Goal: Task Accomplishment & Management: Use online tool/utility

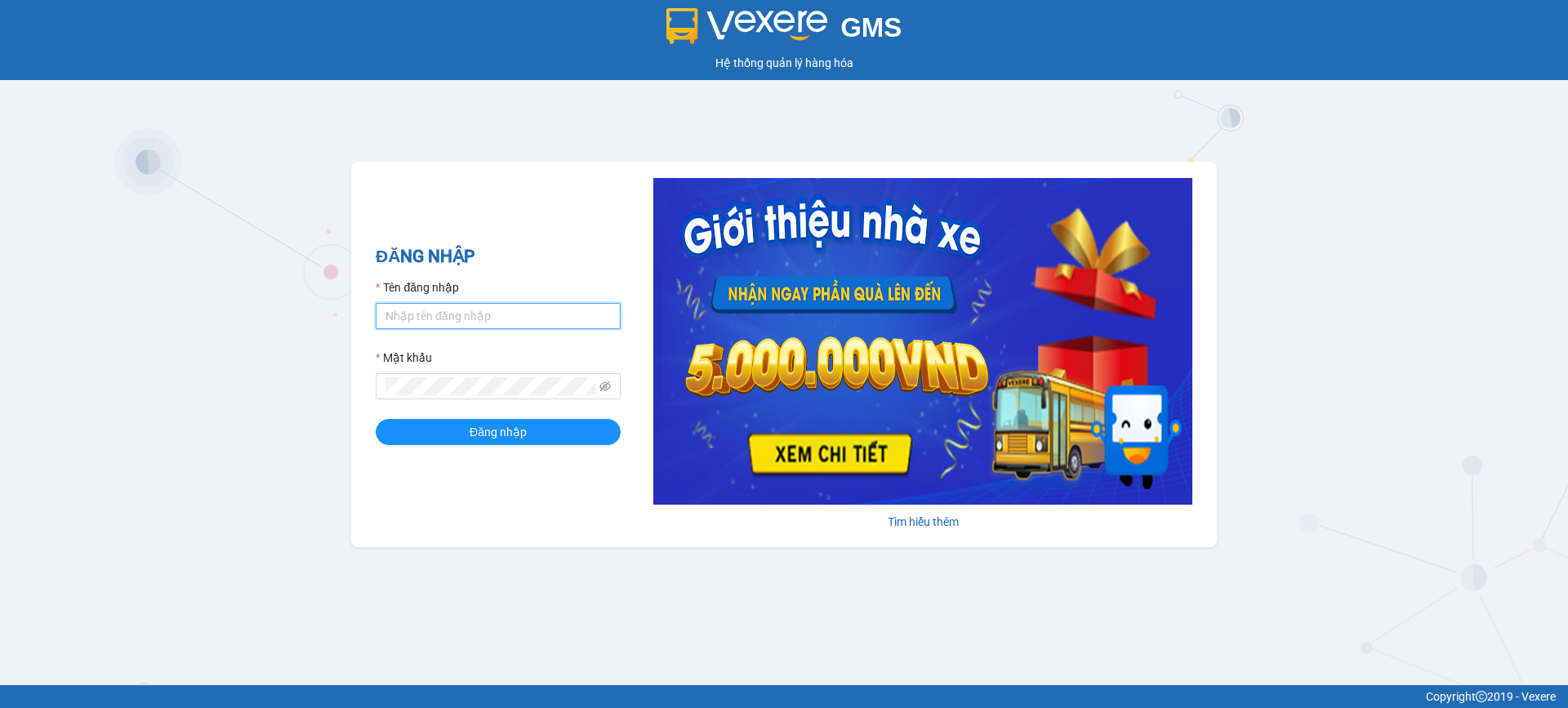
click at [594, 312] on input "Tên đăng nhập" at bounding box center [498, 316] width 245 height 26
type input "len.khanhphong"
click at [457, 397] on span at bounding box center [498, 386] width 245 height 26
click at [511, 428] on span "Đăng nhập" at bounding box center [498, 432] width 58 height 18
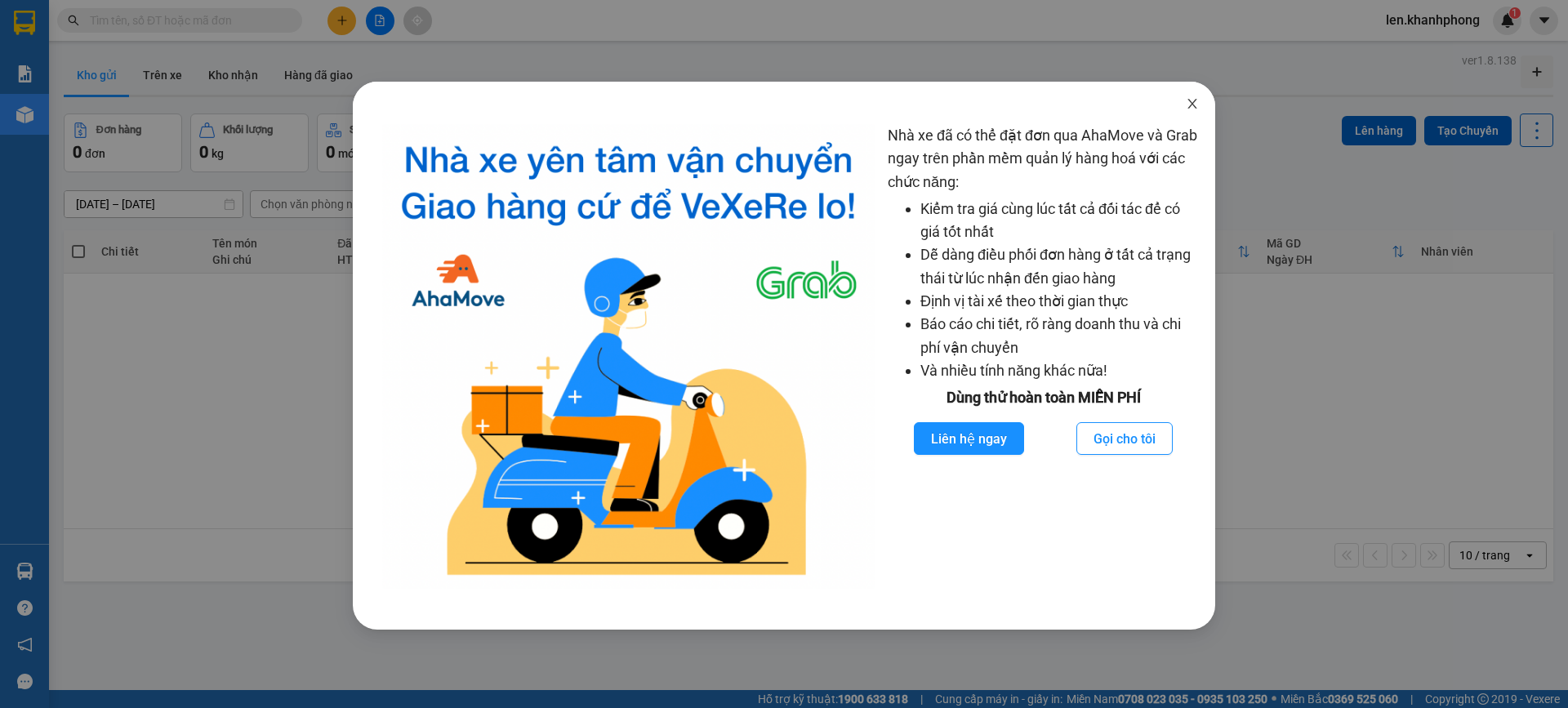
click at [1191, 103] on icon "close" at bounding box center [1192, 103] width 13 height 13
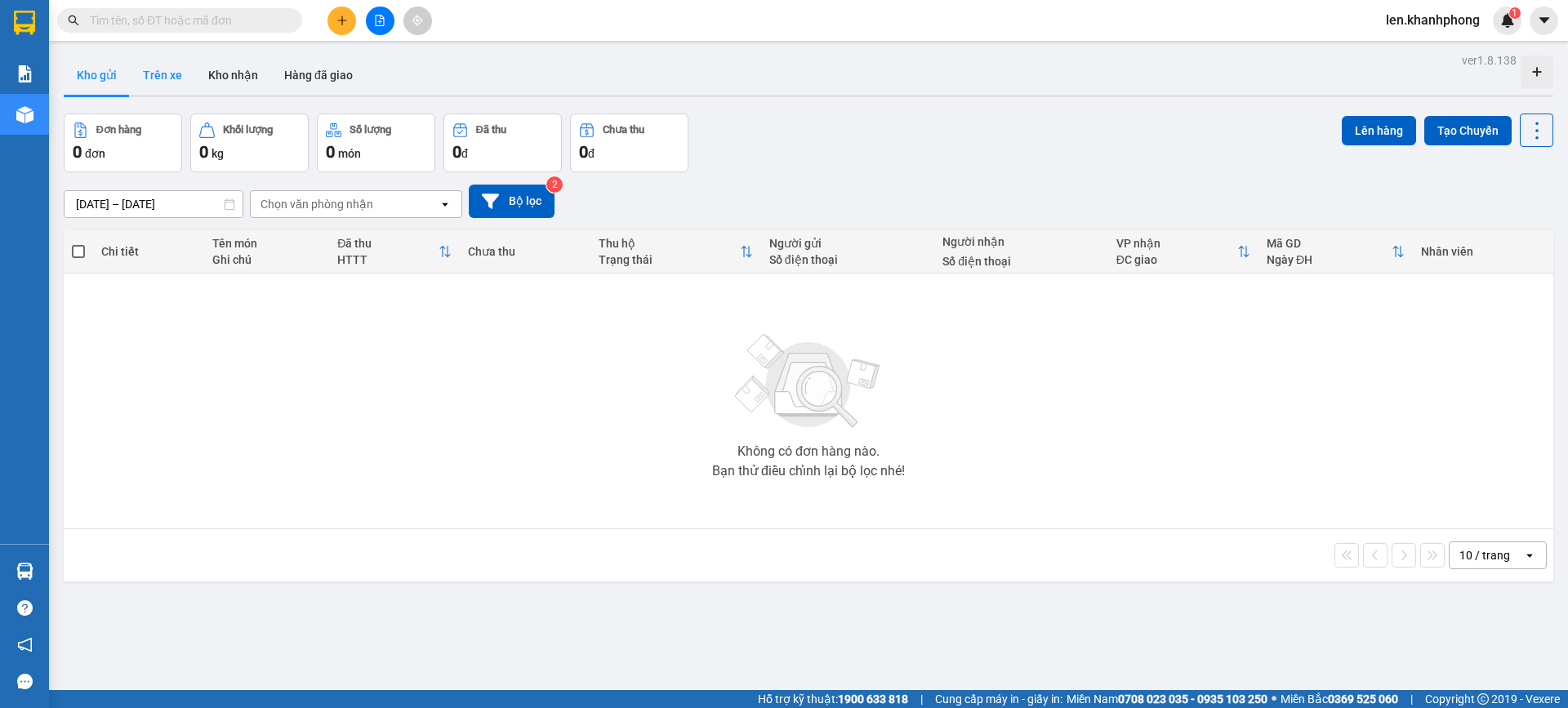
click at [155, 78] on button "Trên xe" at bounding box center [162, 76] width 66 height 40
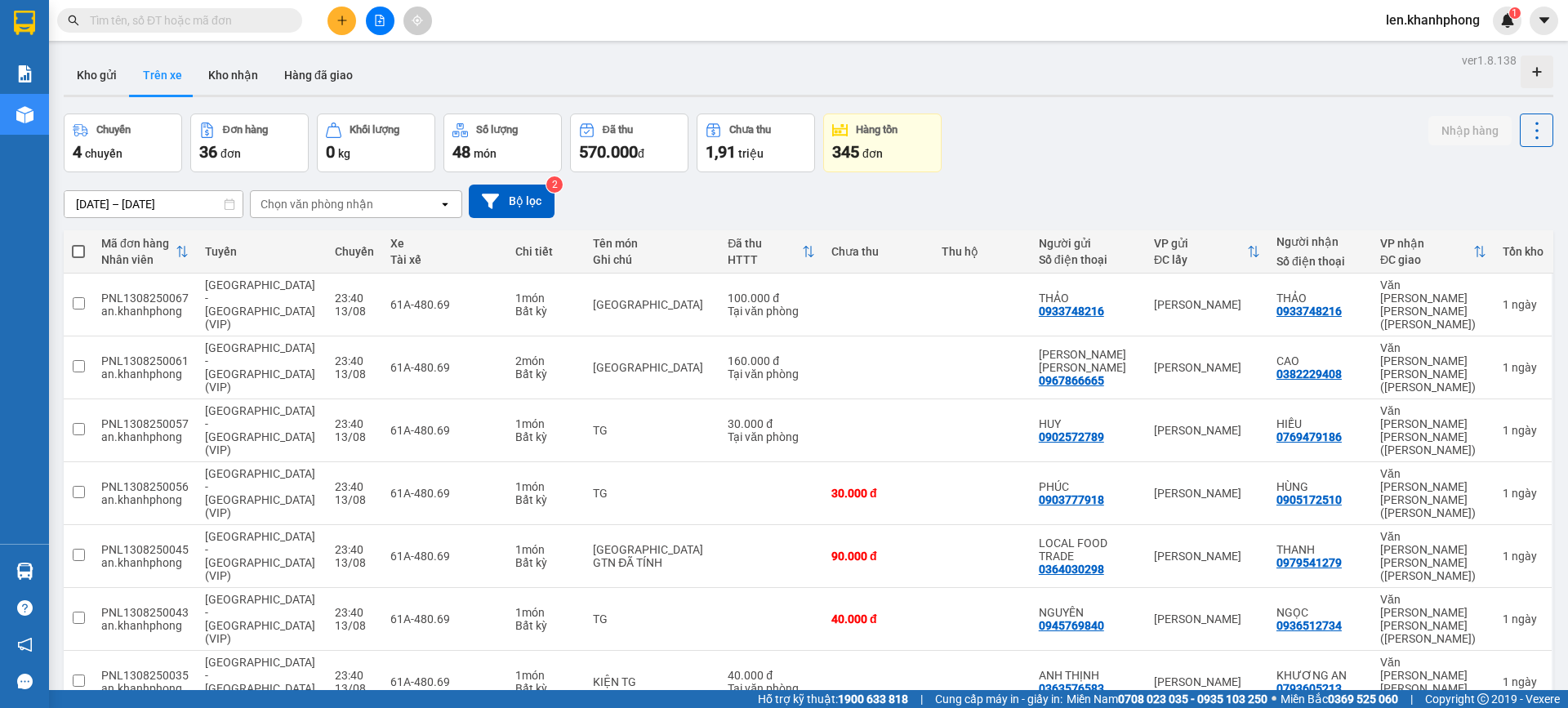
click at [283, 206] on div "Chọn văn phòng nhận" at bounding box center [316, 204] width 112 height 16
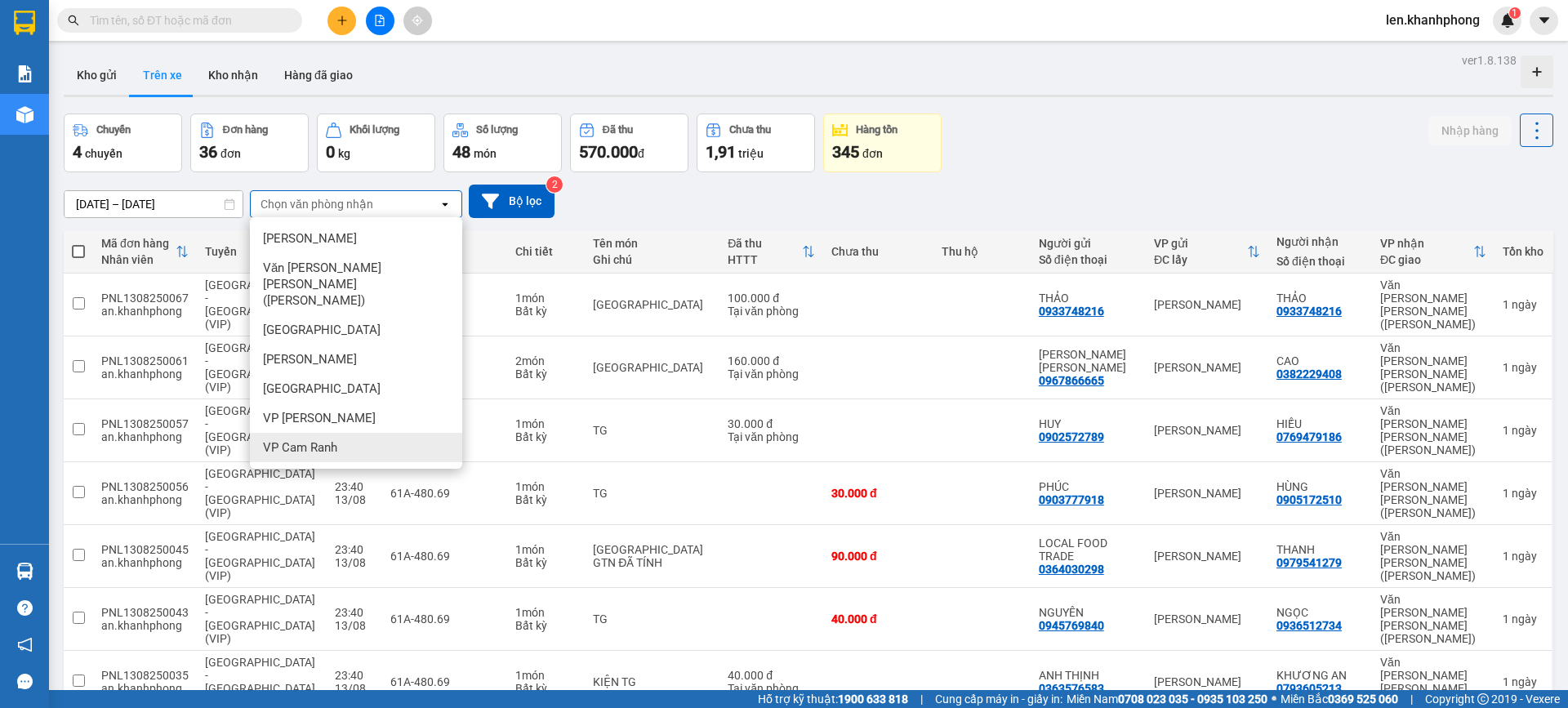
click at [281, 440] on span "VP Cam Ranh" at bounding box center [299, 448] width 75 height 16
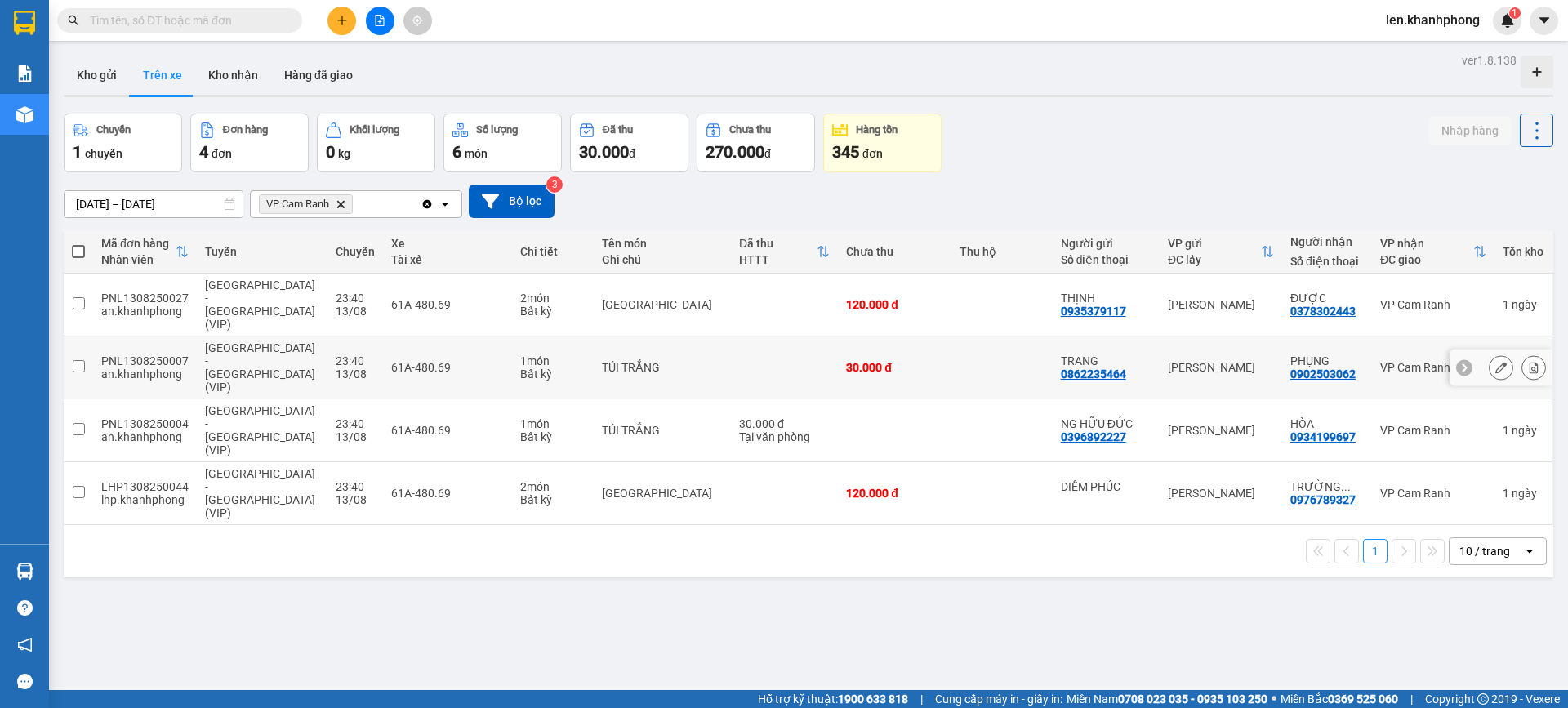
click at [82, 360] on input "checkbox" at bounding box center [79, 366] width 13 height 13
checkbox input "true"
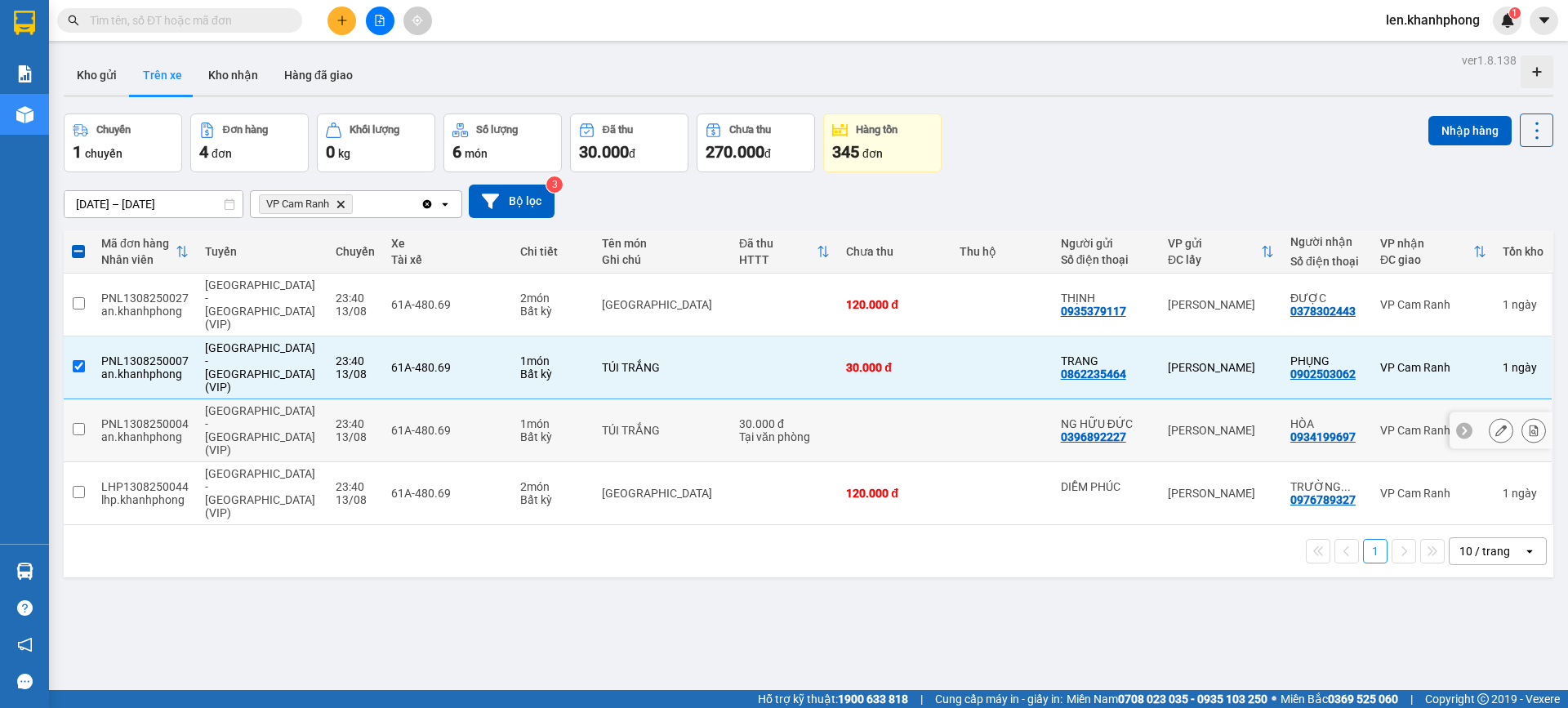
click at [82, 423] on input "checkbox" at bounding box center [79, 429] width 13 height 13
checkbox input "true"
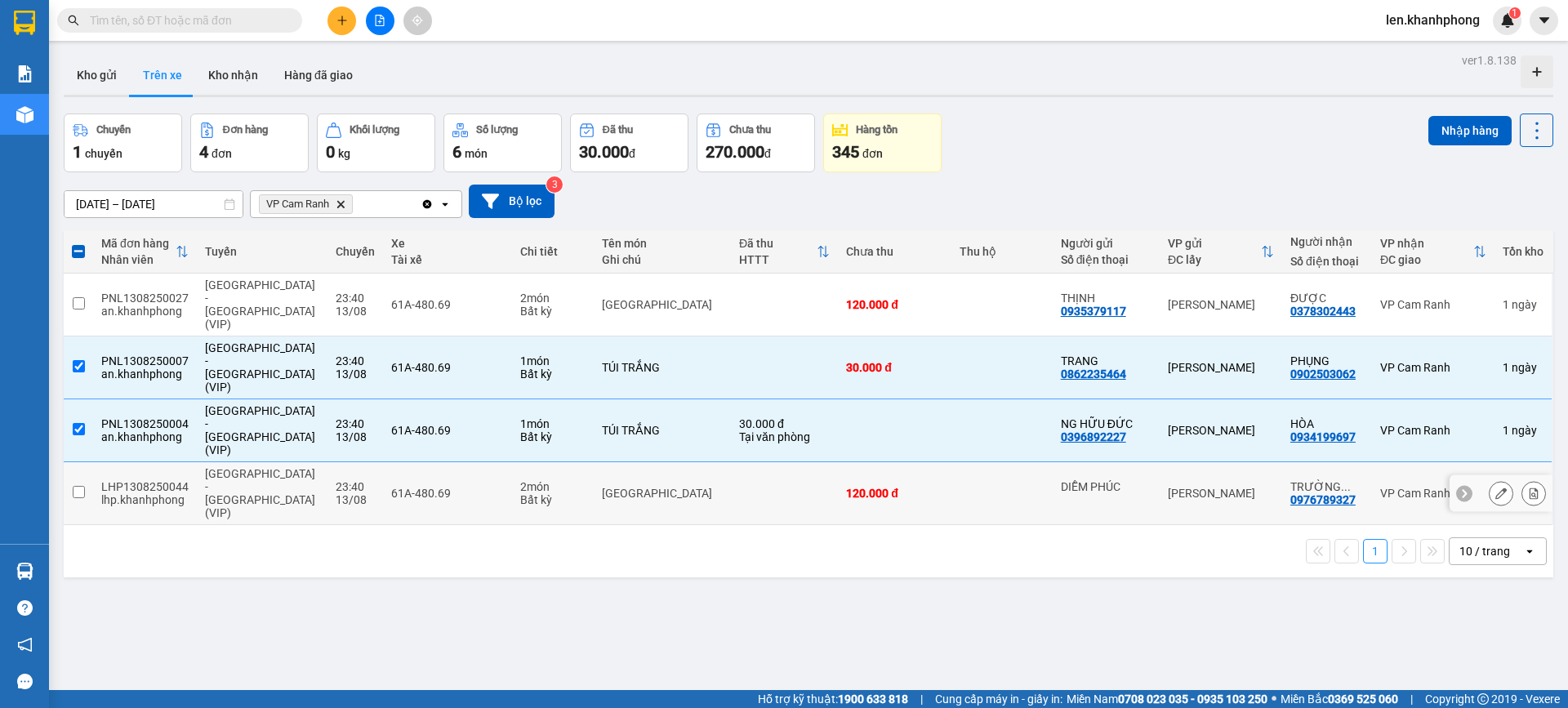
click at [76, 486] on input "checkbox" at bounding box center [79, 492] width 13 height 13
checkbox input "true"
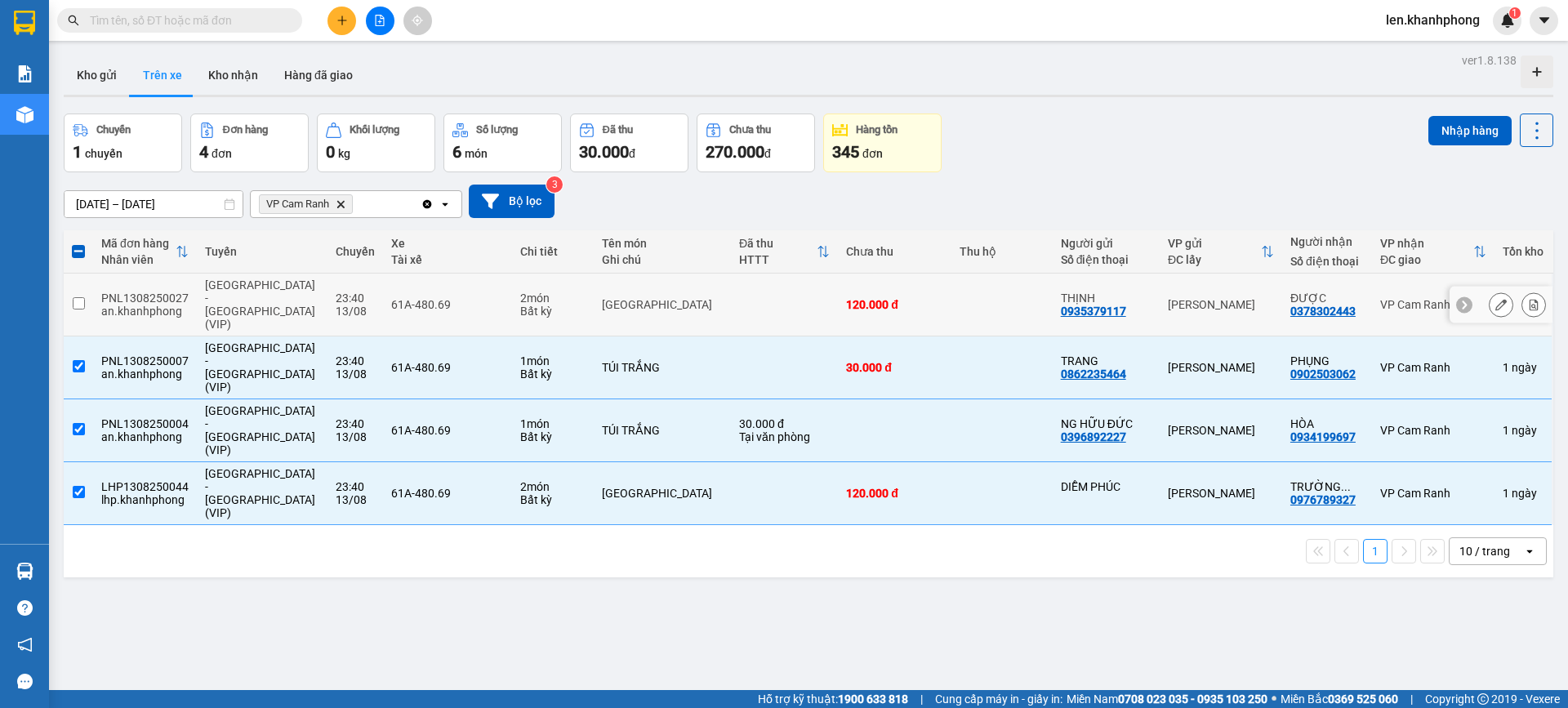
click at [76, 298] on input "checkbox" at bounding box center [79, 304] width 13 height 13
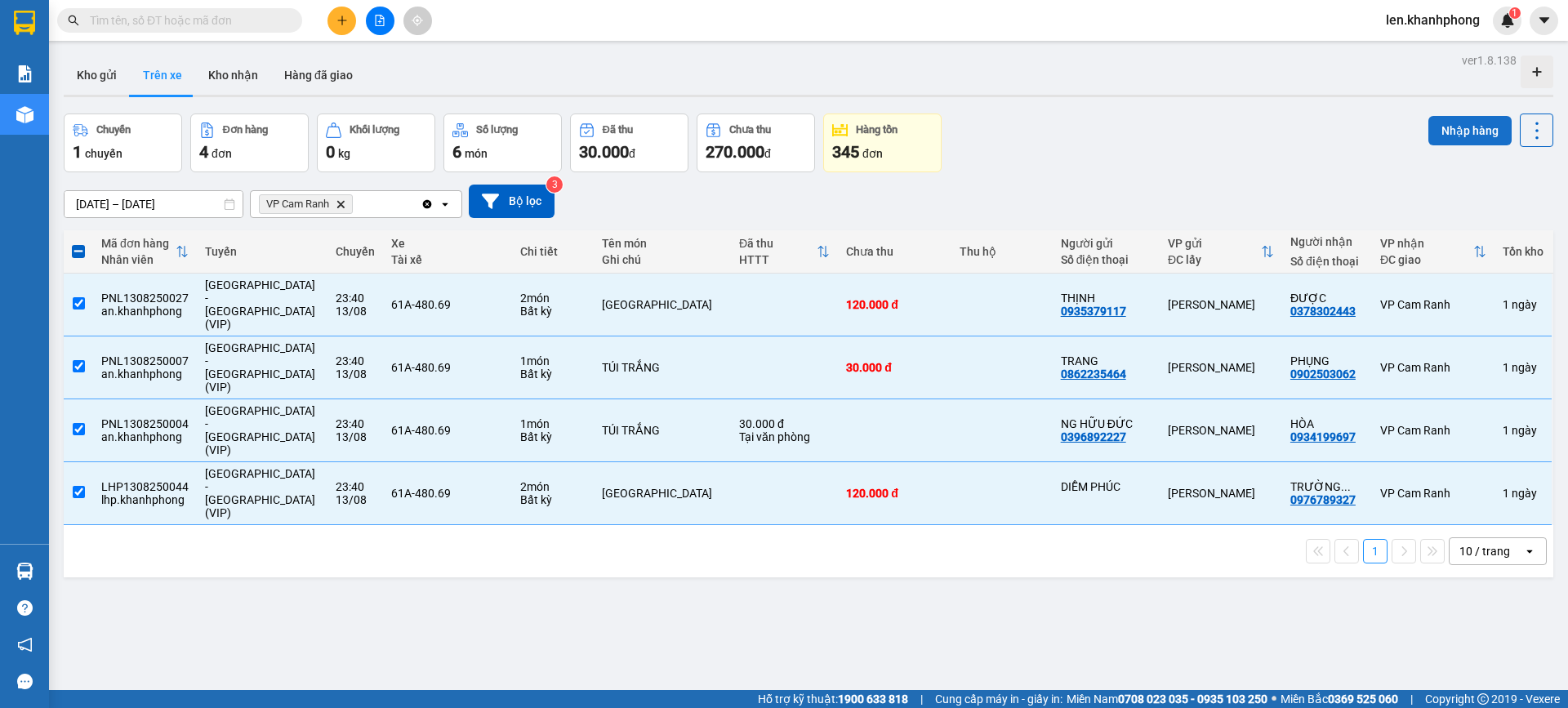
click at [1463, 134] on button "Nhập hàng" at bounding box center [1469, 130] width 84 height 30
checkbox input "false"
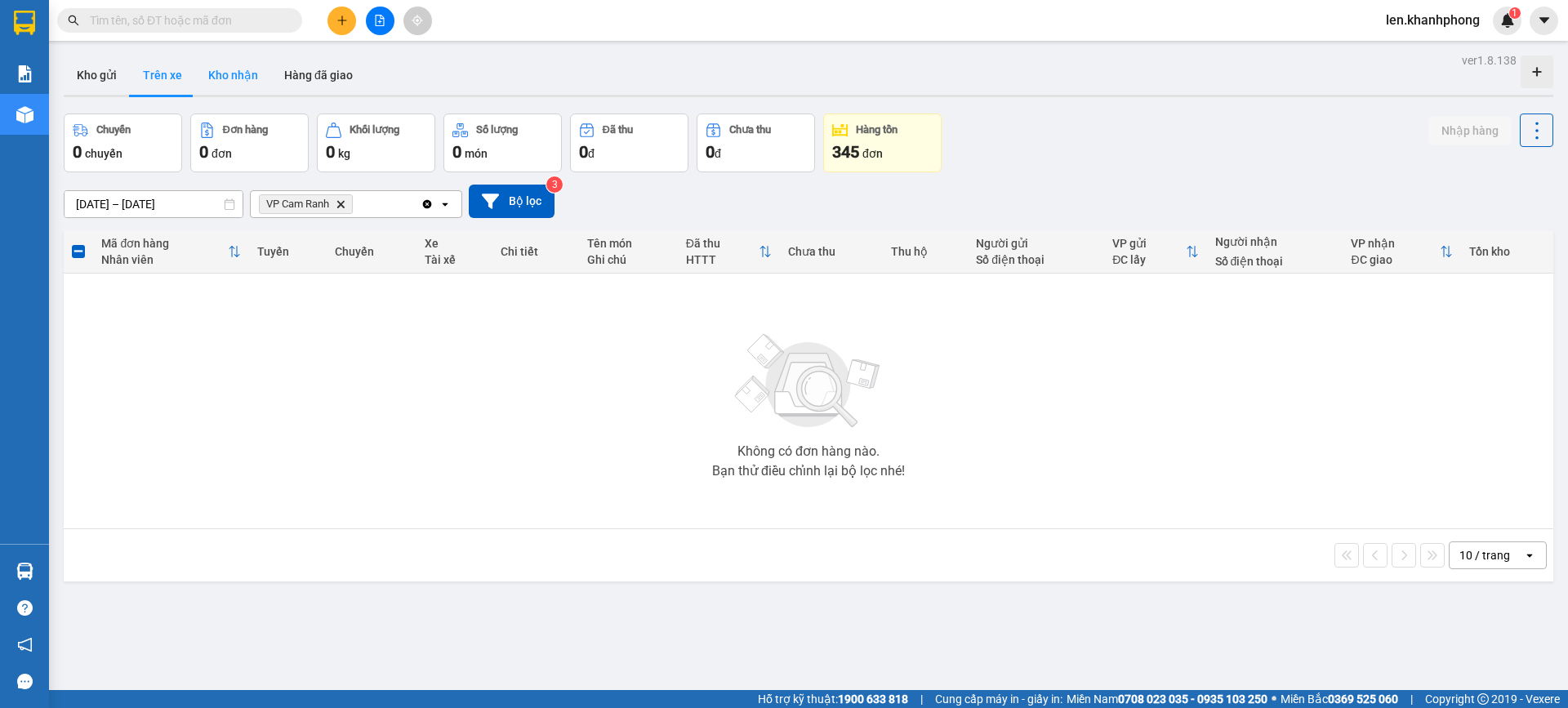
click at [229, 76] on button "Kho nhận" at bounding box center [233, 76] width 76 height 40
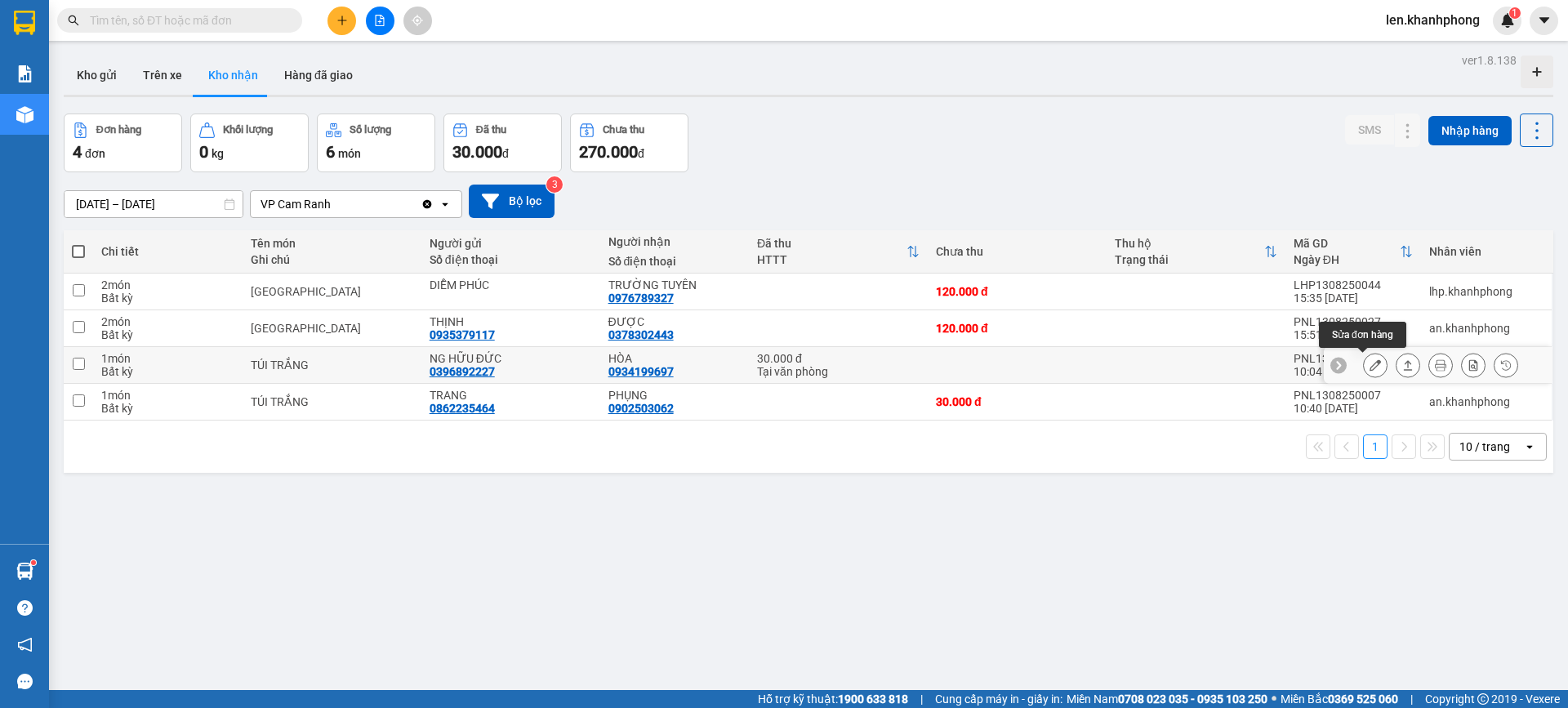
click at [1369, 371] on icon at bounding box center [1375, 365] width 12 height 12
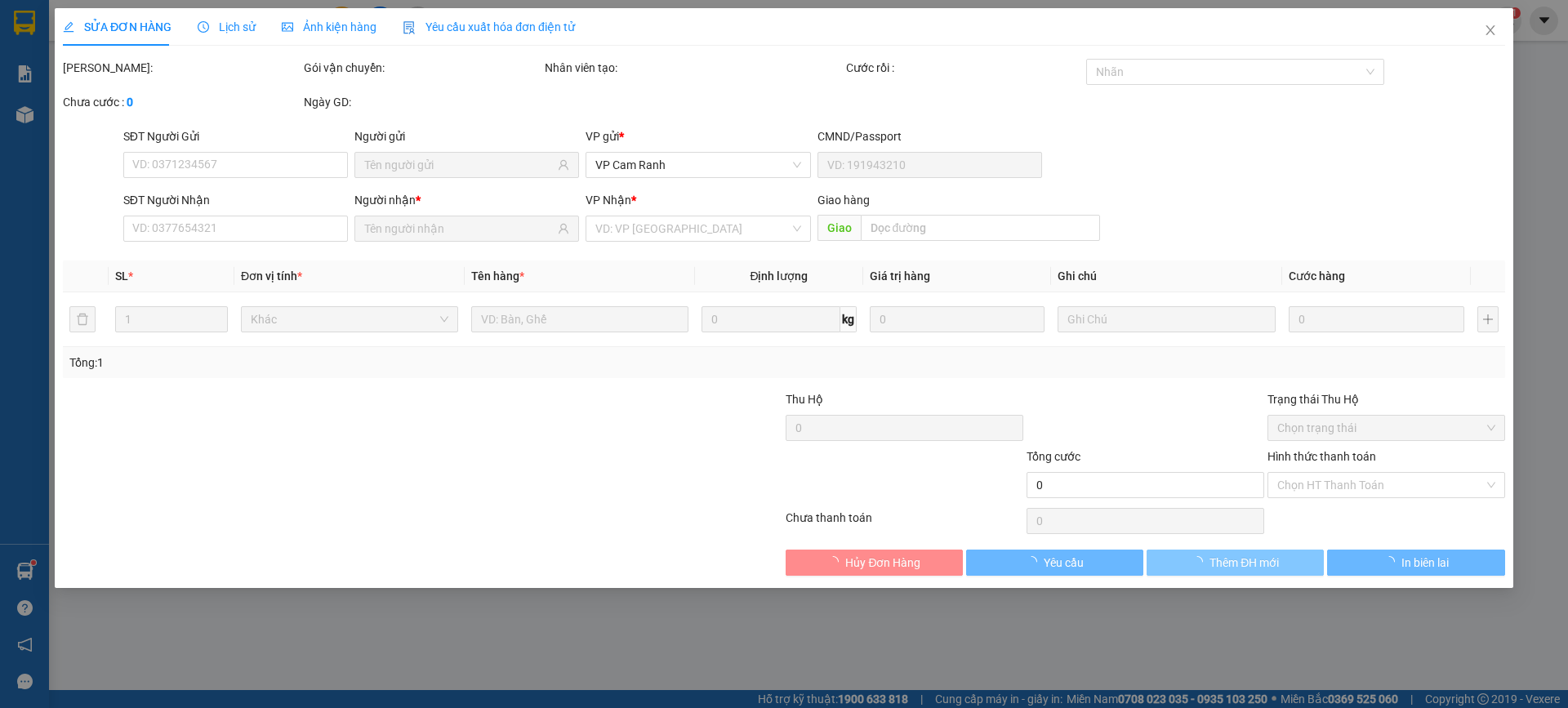
type input "0396892227"
type input "NG HỮU ĐỨC"
type input "0934199697"
type input "HÒA"
type input "30.000"
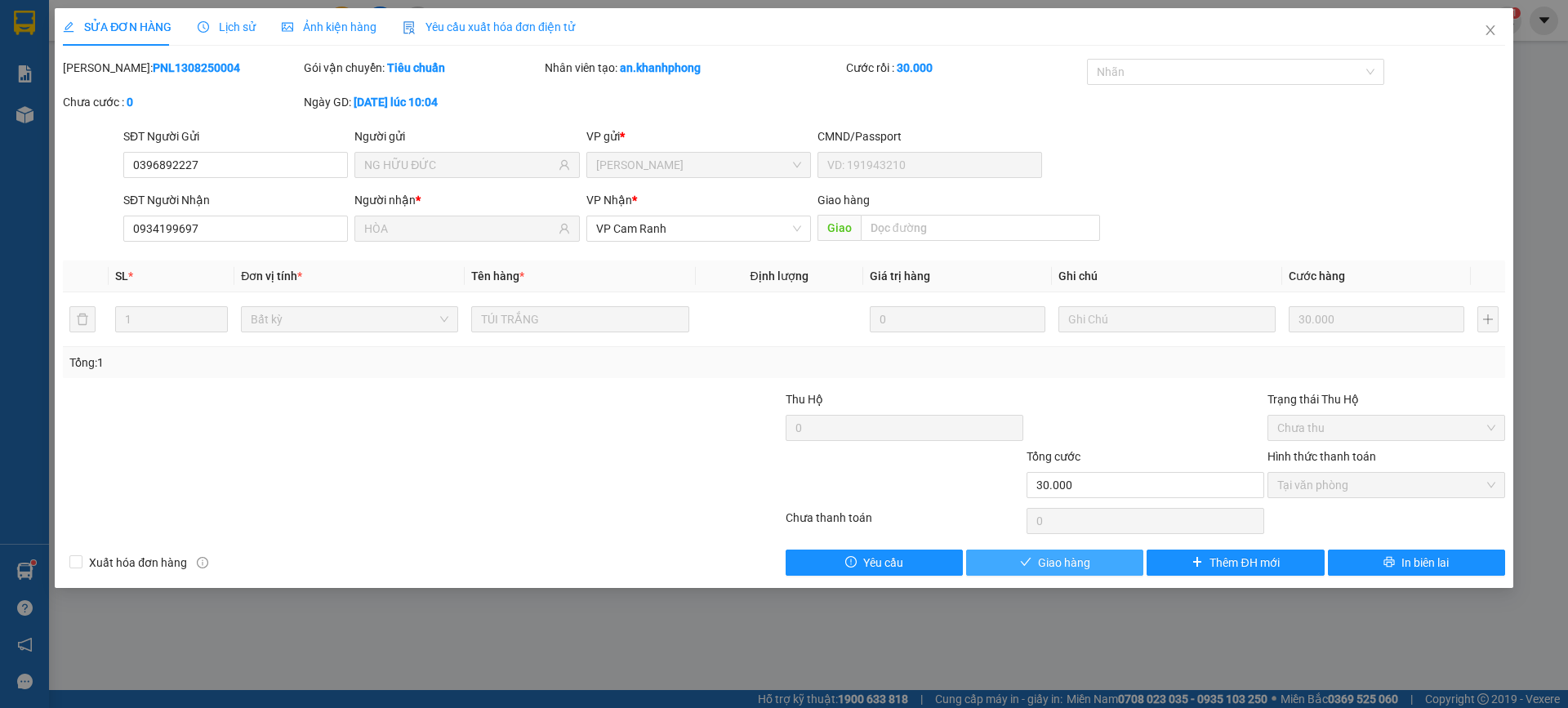
click at [1044, 556] on span "Giao hàng" at bounding box center [1064, 563] width 52 height 18
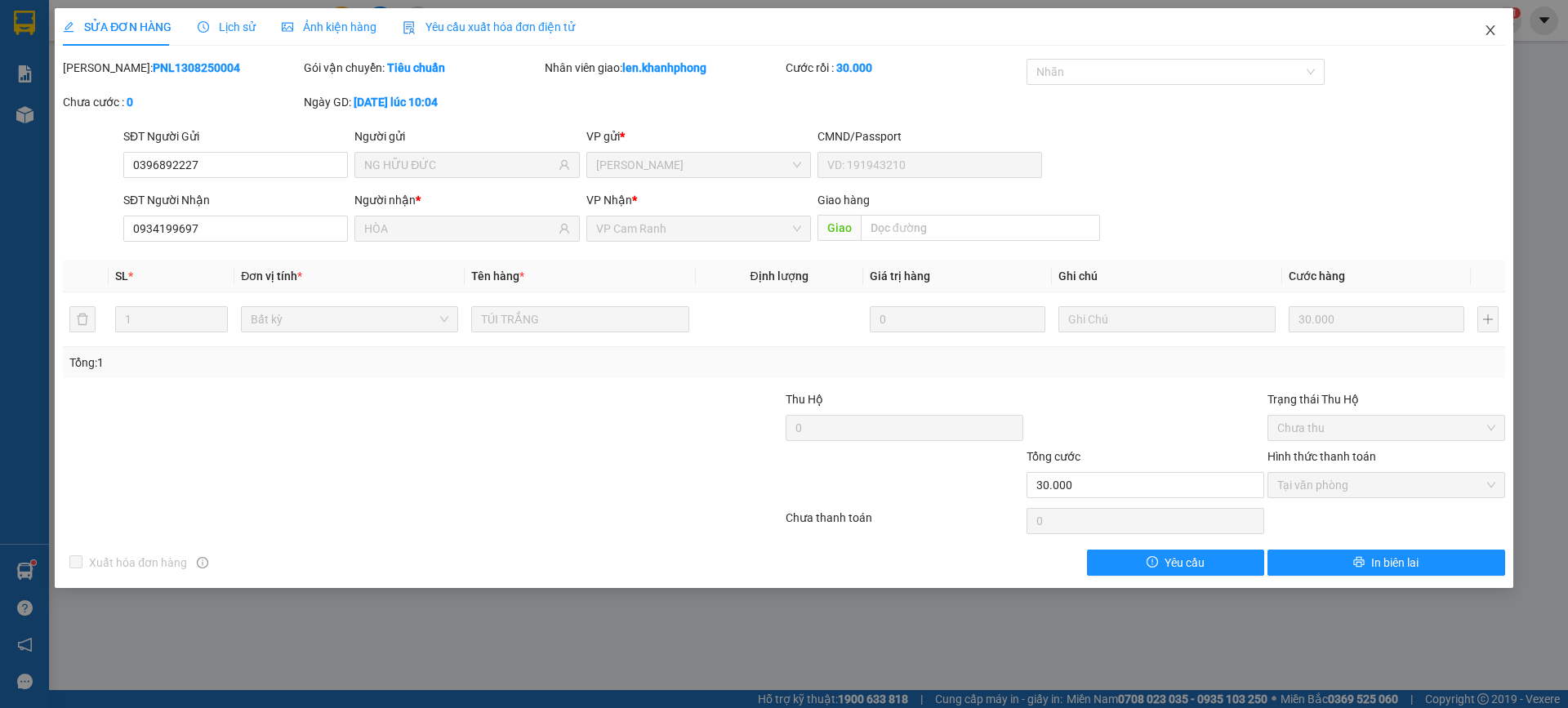
click at [1489, 31] on icon "close" at bounding box center [1490, 30] width 13 height 13
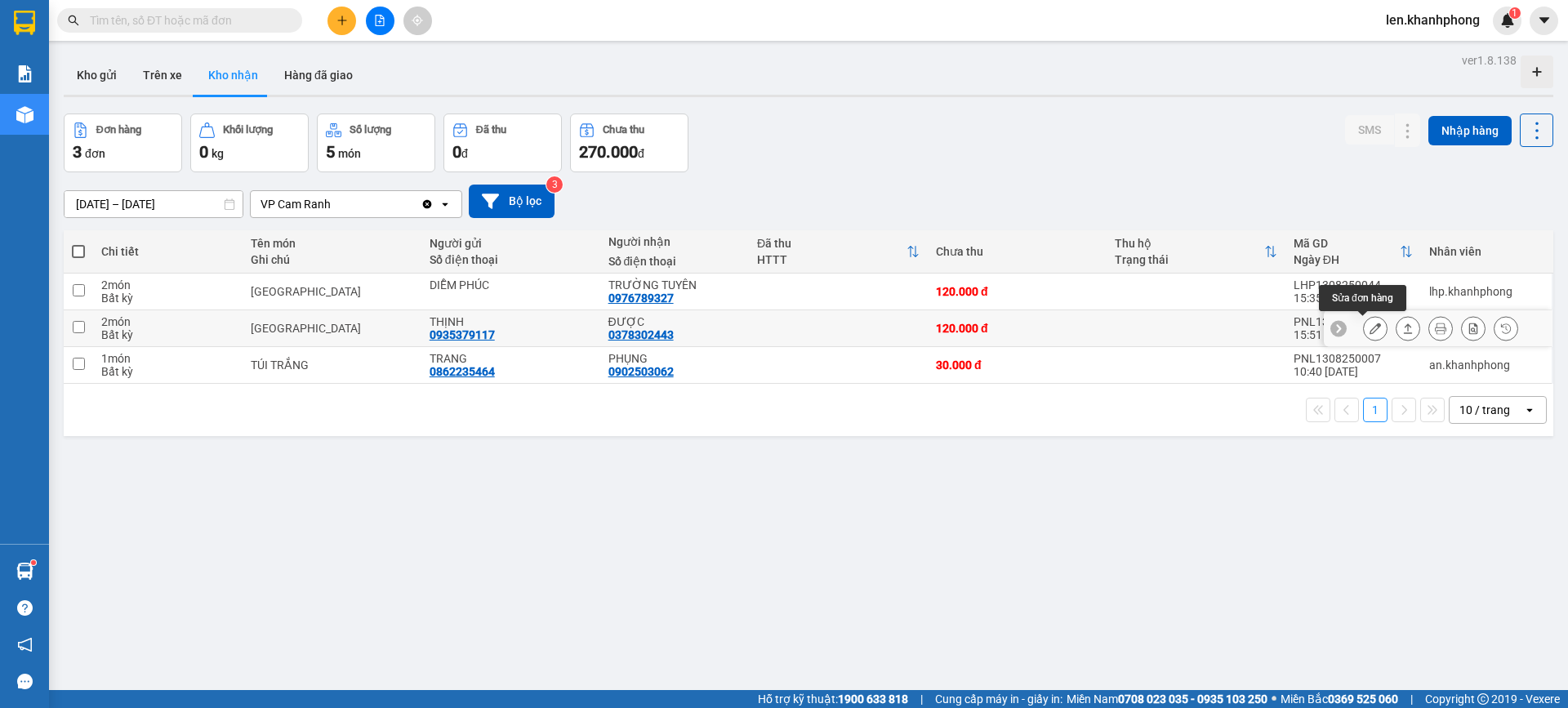
click at [1369, 327] on icon at bounding box center [1375, 328] width 12 height 12
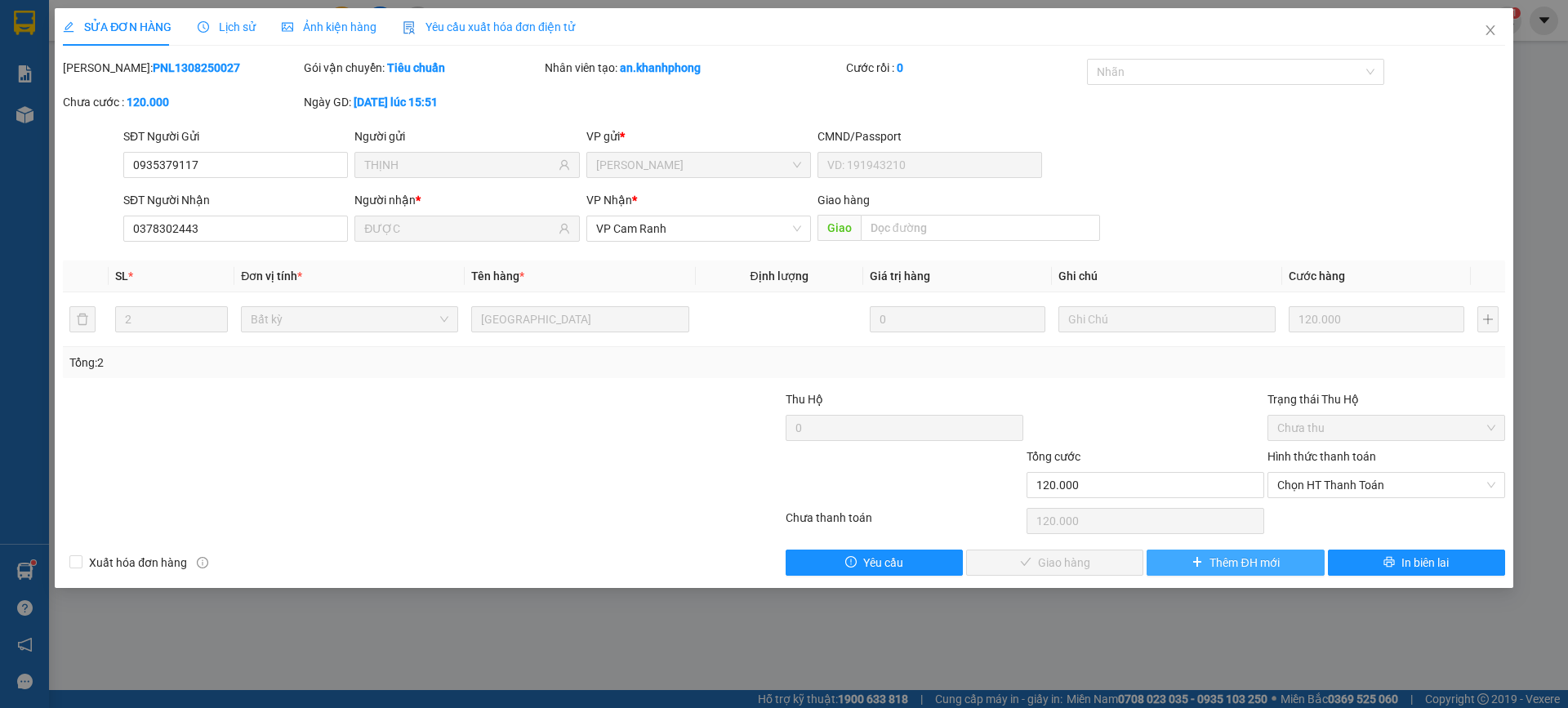
type input "0935379117"
type input "THỊNH"
type input "0378302443"
type input "ĐƯỢC"
type input "120.000"
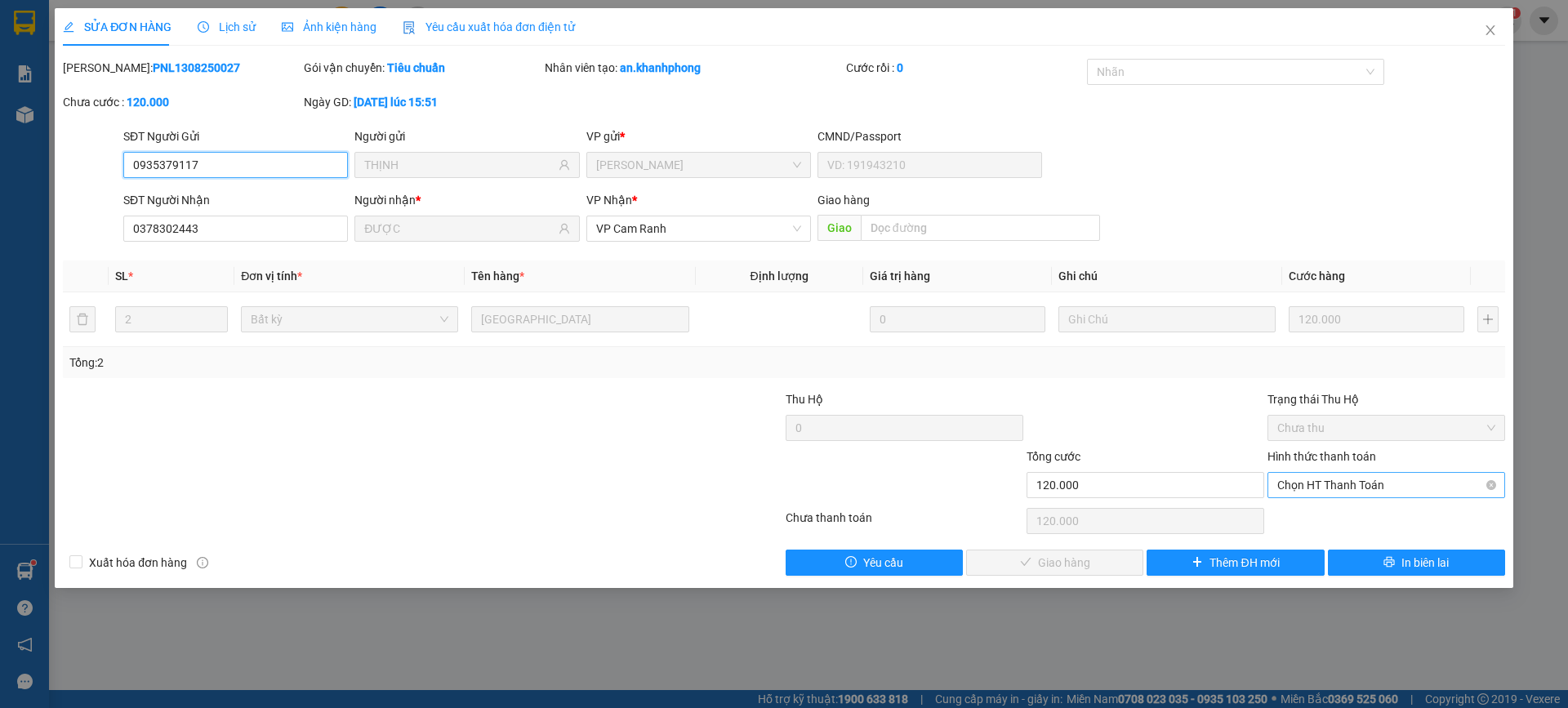
click at [1359, 483] on span "Chọn HT Thanh Toán" at bounding box center [1385, 485] width 218 height 24
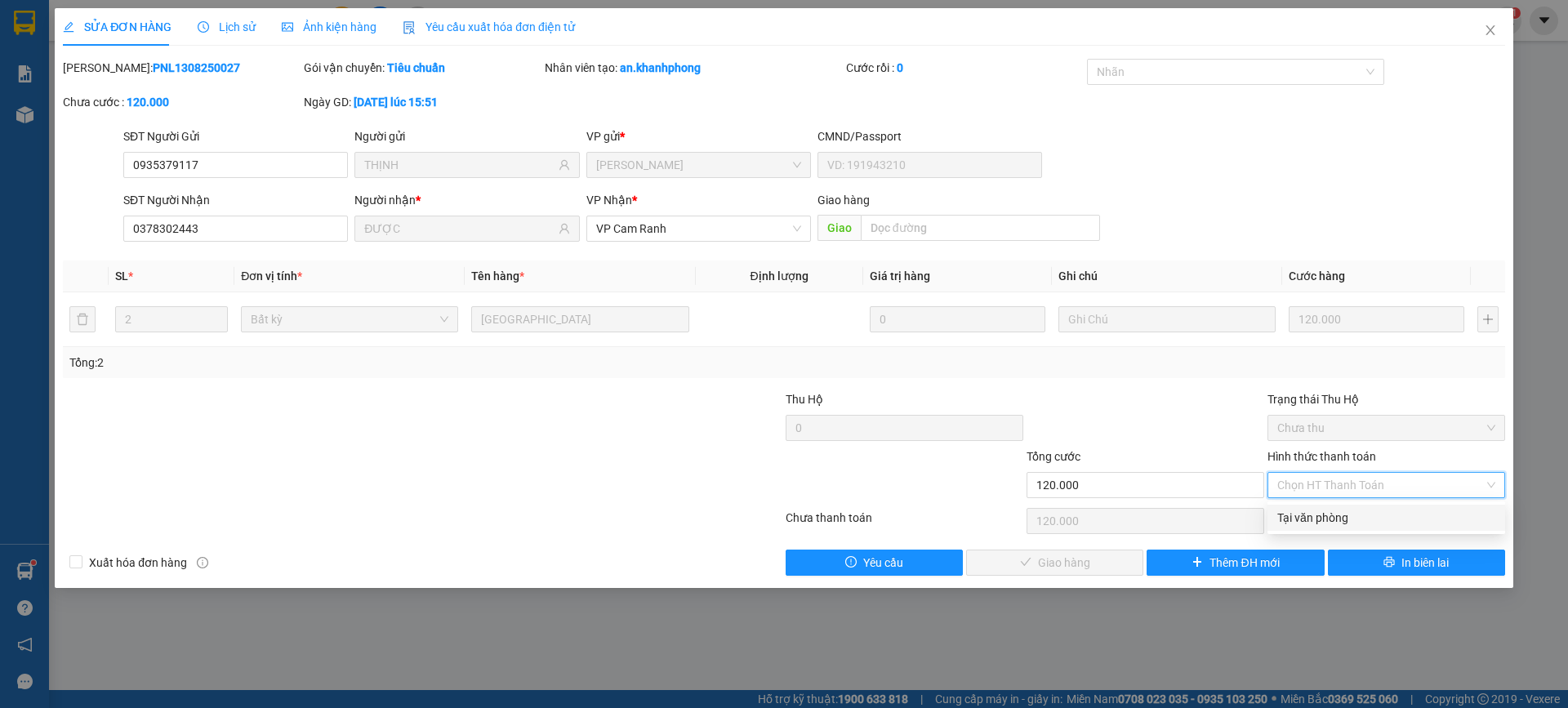
click at [1322, 521] on div "Tại văn phòng" at bounding box center [1385, 518] width 218 height 18
type input "0"
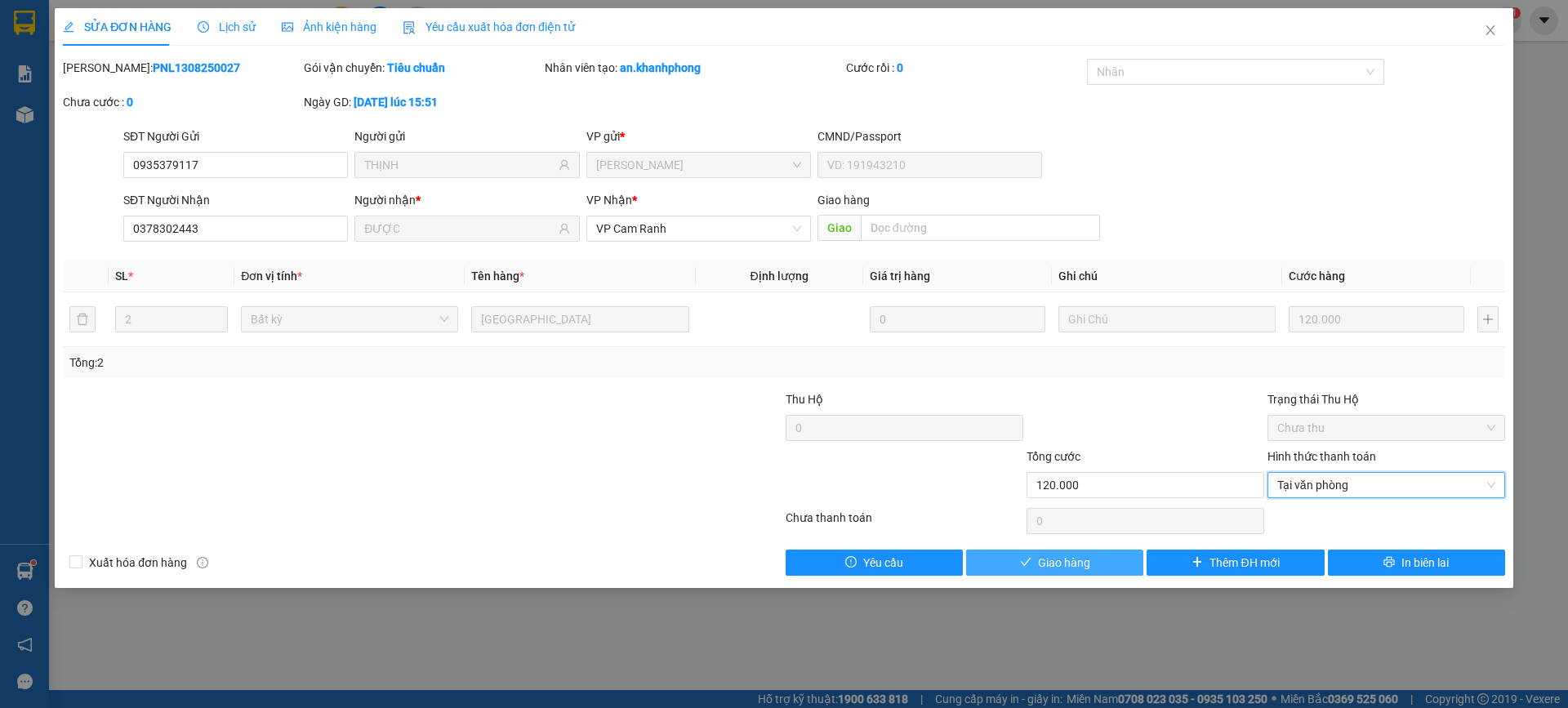
click at [1059, 564] on span "Giao hàng" at bounding box center [1064, 563] width 52 height 18
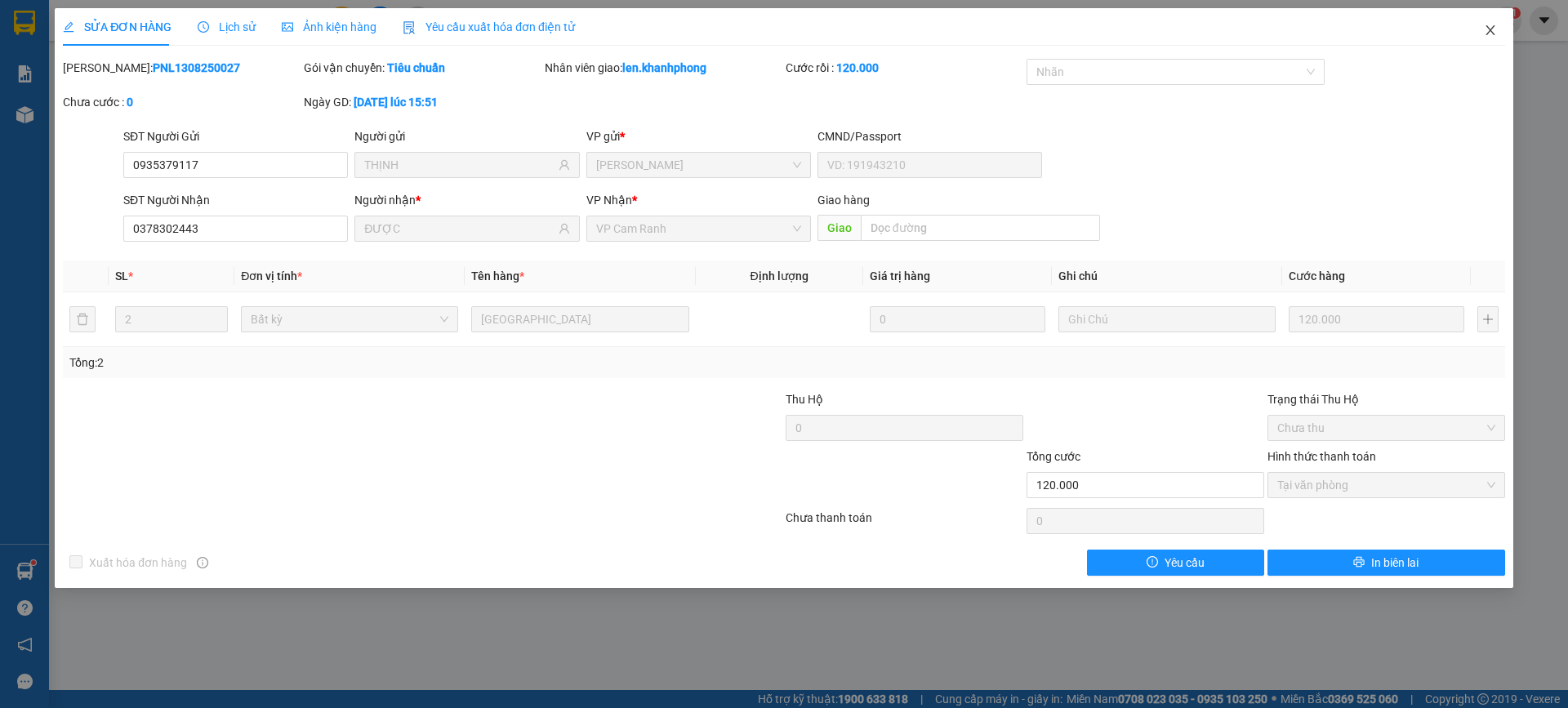
click at [1489, 27] on icon "close" at bounding box center [1490, 30] width 13 height 13
